Goal: Task Accomplishment & Management: Use online tool/utility

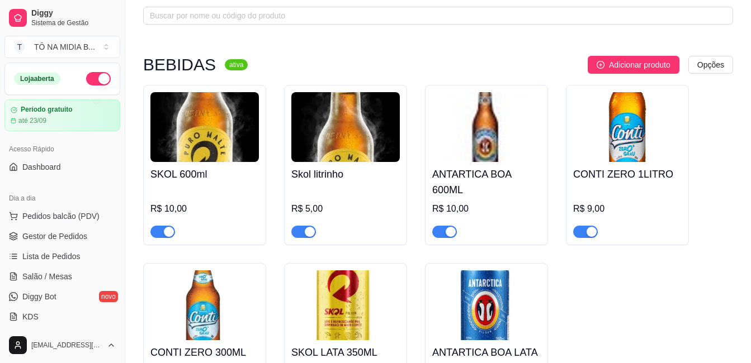
scroll to position [224, 0]
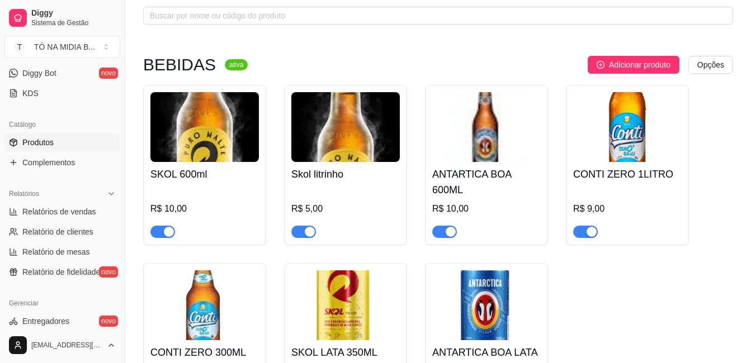
click at [0, 199] on html "Diggy Sistema de Gestão T TÔ NA MIDIA B ... Loja aberta Período gratuito até 23…" at bounding box center [375, 125] width 751 height 363
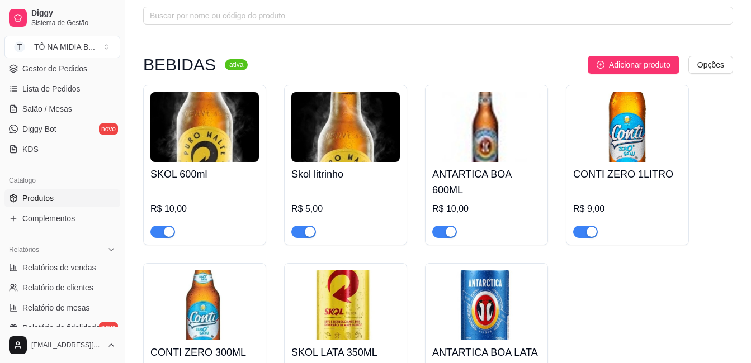
scroll to position [280, 0]
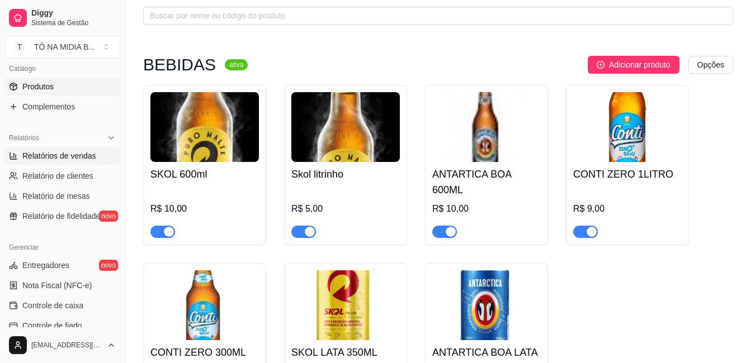
click at [78, 159] on span "Relatórios de vendas" at bounding box center [59, 155] width 74 height 11
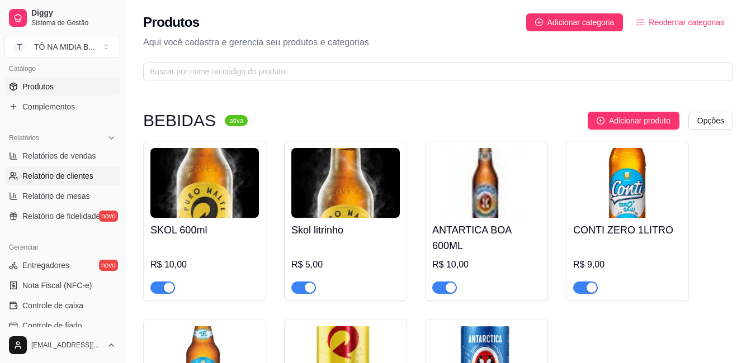
select select "ALL"
select select "0"
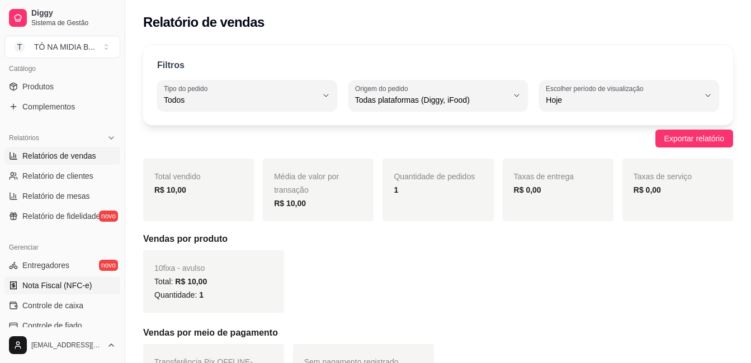
scroll to position [336, 0]
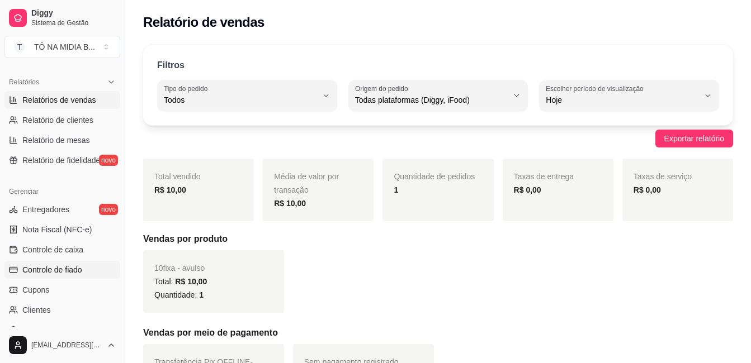
click at [85, 271] on link "Controle de fiado" at bounding box center [62, 270] width 116 height 18
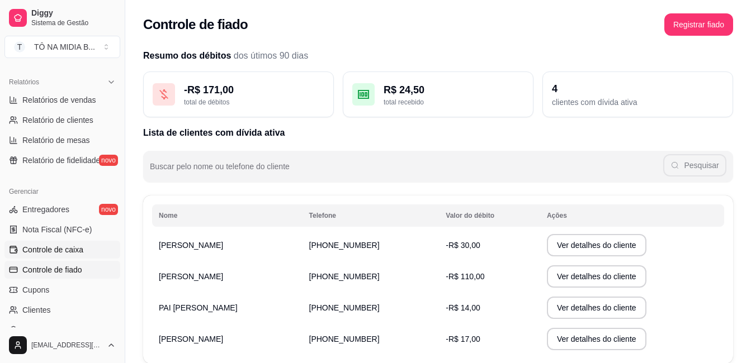
click at [81, 248] on span "Controle de caixa" at bounding box center [52, 249] width 61 height 11
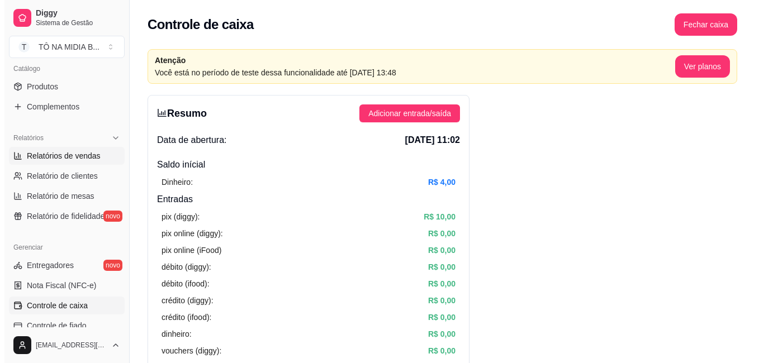
scroll to position [168, 0]
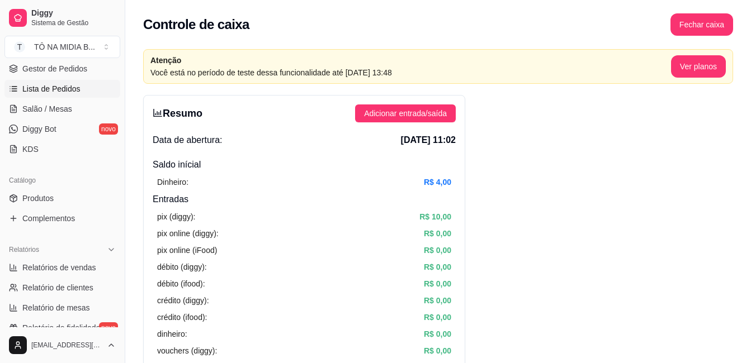
click at [65, 97] on link "Lista de Pedidos" at bounding box center [62, 89] width 116 height 18
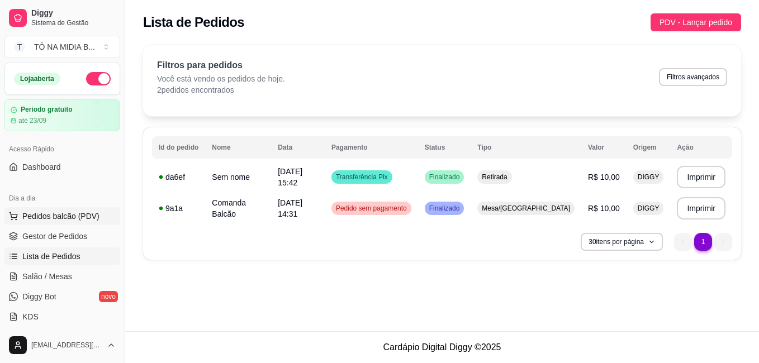
click at [39, 218] on span "Pedidos balcão (PDV)" at bounding box center [60, 216] width 77 height 11
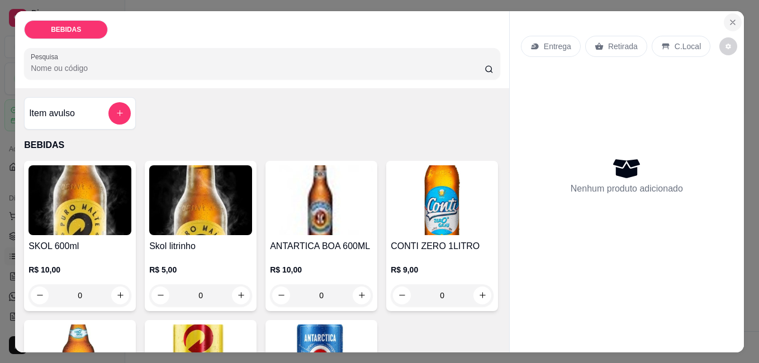
click at [729, 18] on icon "Close" at bounding box center [733, 22] width 9 height 9
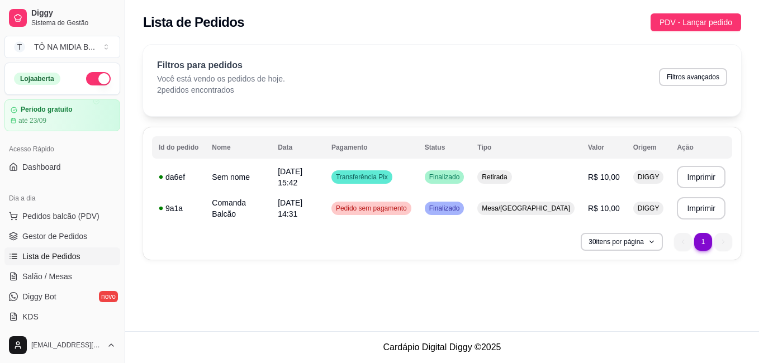
click at [73, 245] on ul "Pedidos balcão (PDV) Gestor de Pedidos Lista de Pedidos Salão / Mesas Diggy Bot…" at bounding box center [62, 266] width 116 height 119
click at [73, 242] on span "Gestor de Pedidos" at bounding box center [54, 236] width 65 height 11
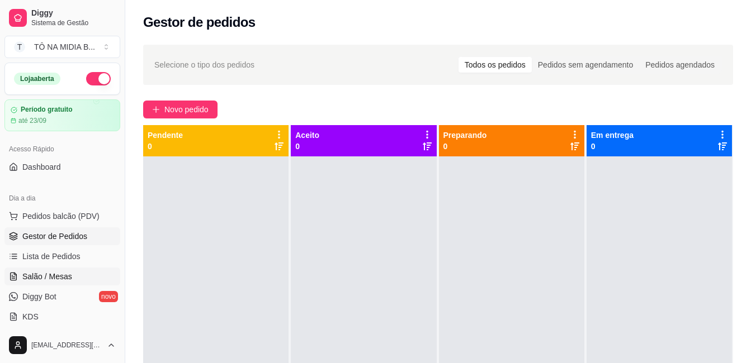
click at [37, 273] on span "Salão / Mesas" at bounding box center [47, 276] width 50 height 11
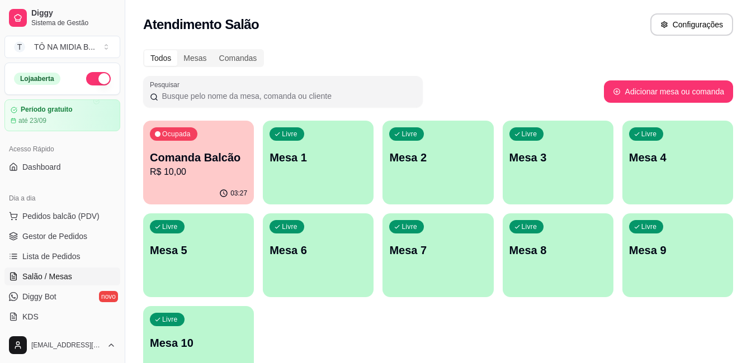
click at [190, 154] on p "Comanda Balcão" at bounding box center [198, 158] width 97 height 16
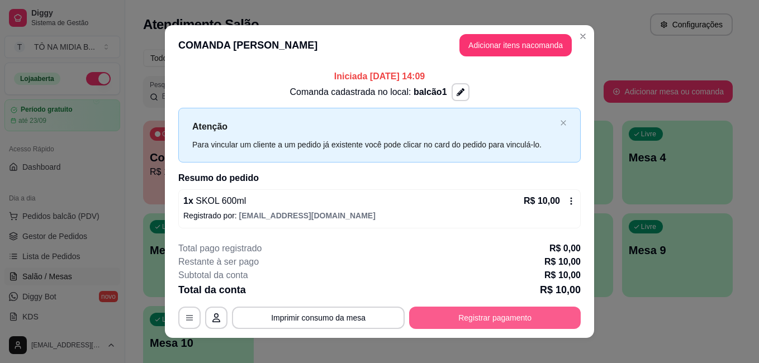
click at [495, 319] on button "Registrar pagamento" at bounding box center [495, 318] width 172 height 22
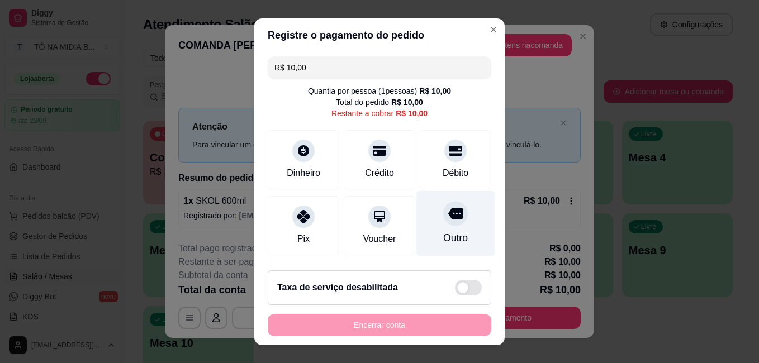
scroll to position [78, 0]
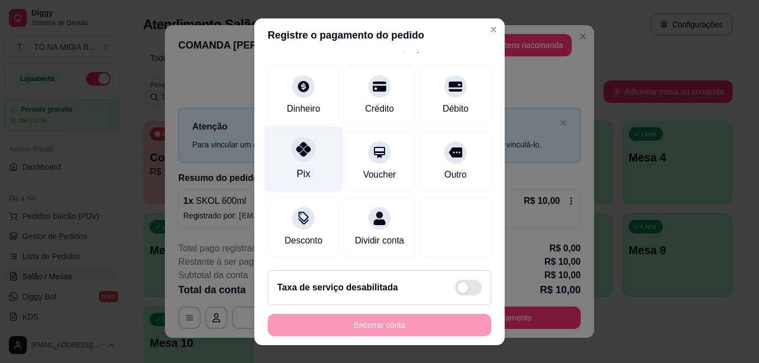
click at [294, 148] on div at bounding box center [303, 149] width 25 height 25
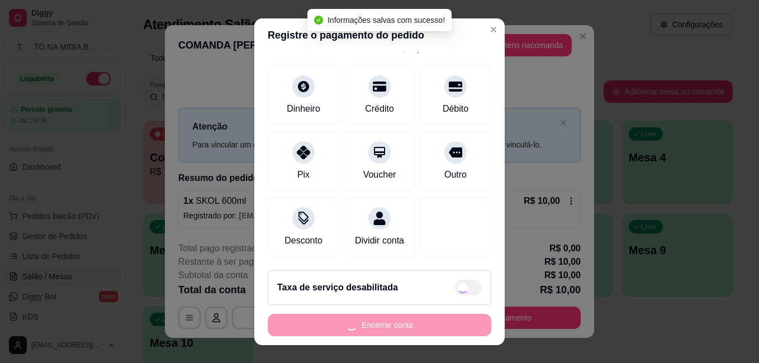
type input "R$ 0,00"
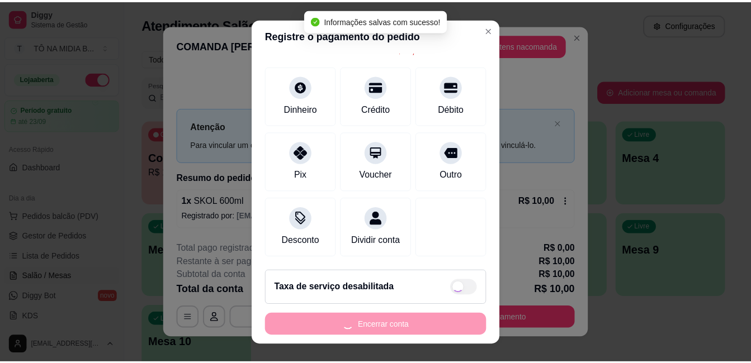
scroll to position [67, 0]
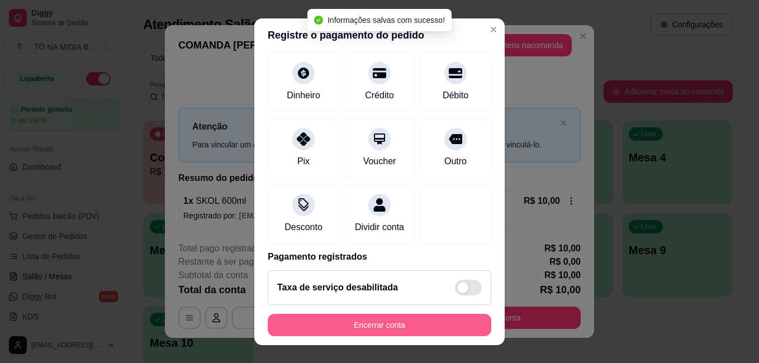
click at [357, 320] on button "Encerrar conta" at bounding box center [380, 325] width 224 height 22
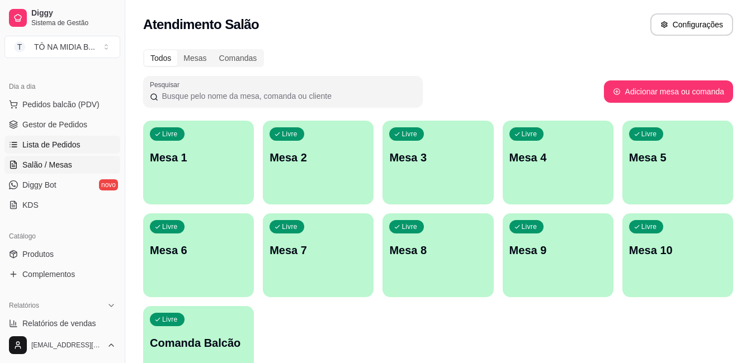
scroll to position [168, 0]
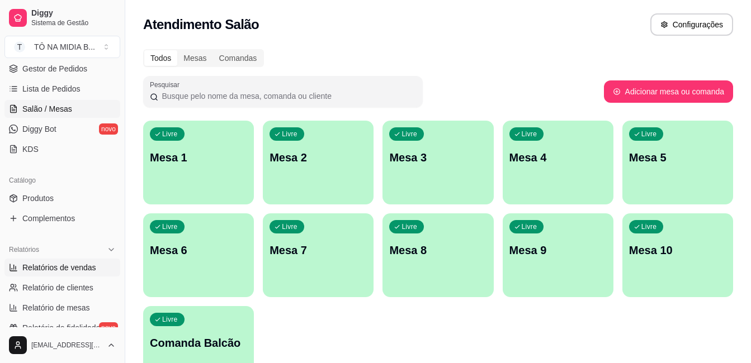
click at [69, 264] on span "Relatórios de vendas" at bounding box center [59, 267] width 74 height 11
select select "ALL"
select select "0"
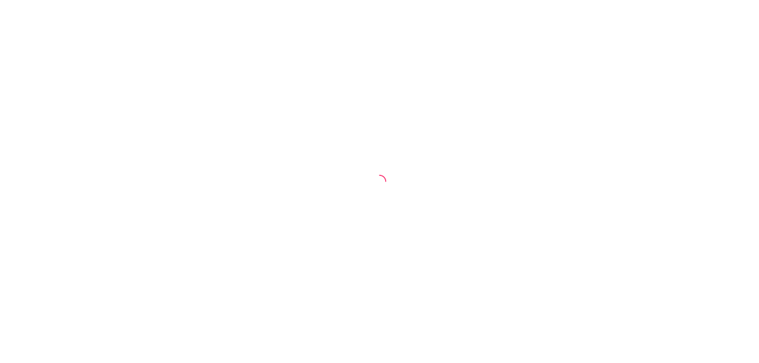
select select "ALL"
select select "0"
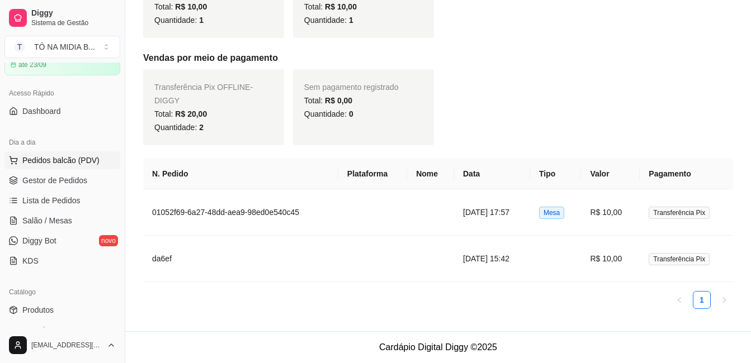
scroll to position [112, 0]
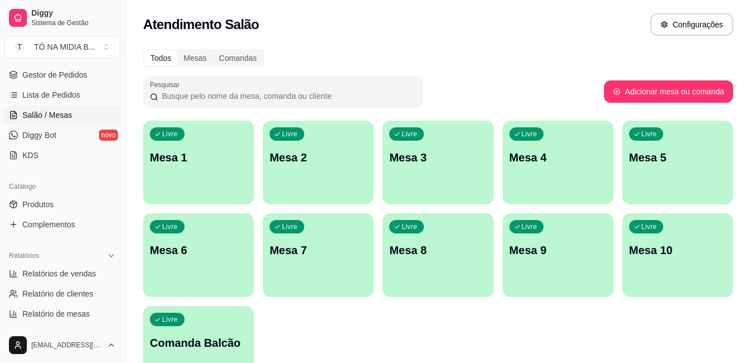
scroll to position [50, 0]
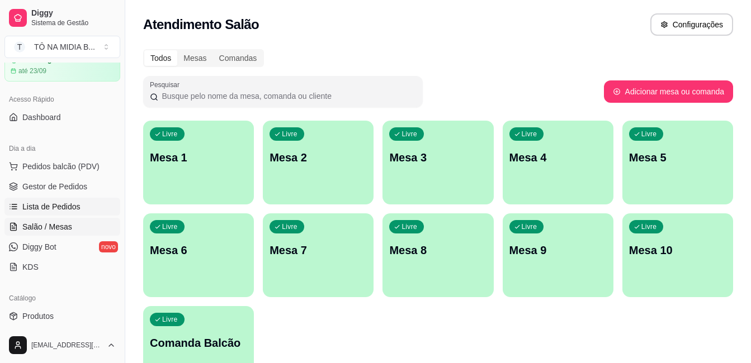
click at [56, 212] on span "Lista de Pedidos" at bounding box center [51, 206] width 58 height 11
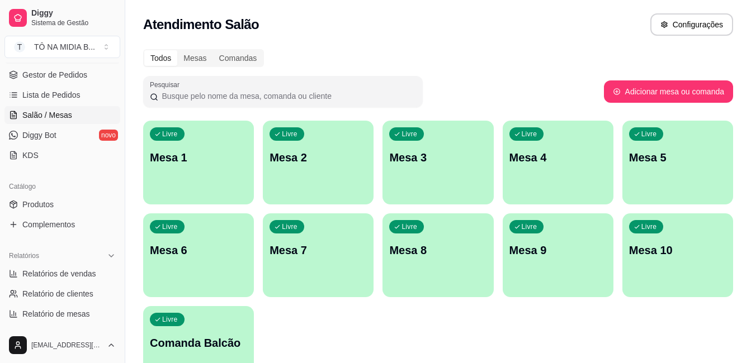
scroll to position [329, 0]
